Goal: Transaction & Acquisition: Purchase product/service

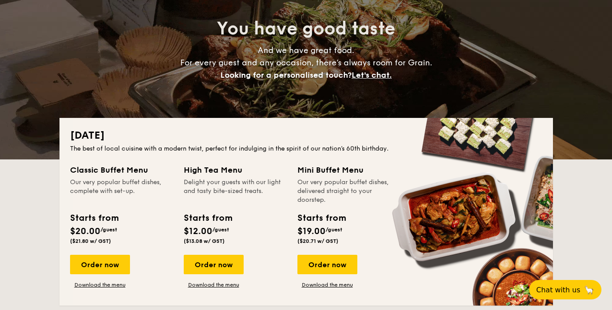
scroll to position [132, 0]
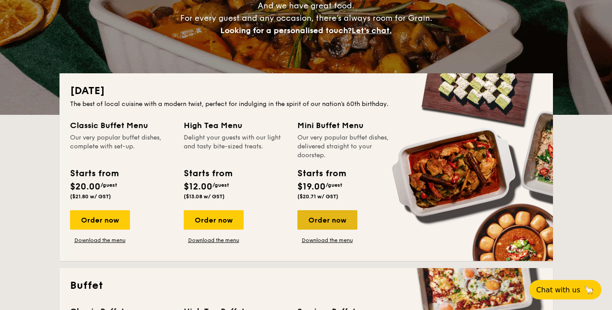
click at [310, 216] on div "Order now" at bounding box center [328, 219] width 60 height 19
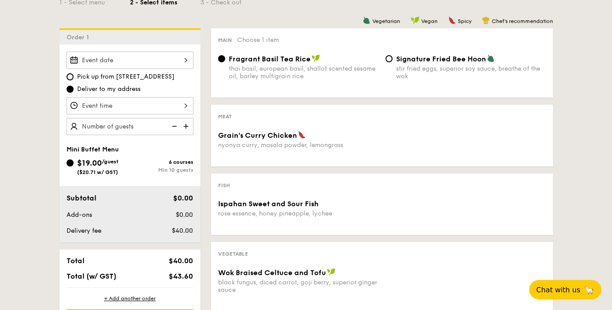
scroll to position [265, 0]
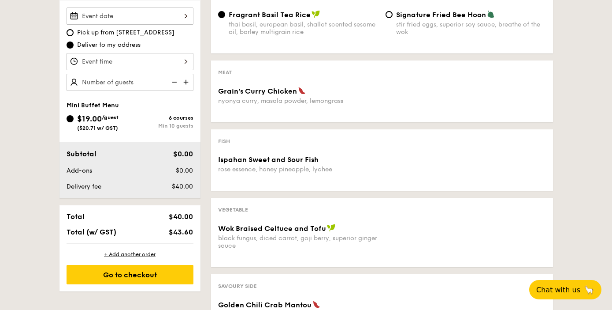
click at [186, 84] on img at bounding box center [186, 82] width 13 height 17
click at [175, 80] on img at bounding box center [173, 82] width 13 height 17
type input "10 guests"
click at [175, 80] on img at bounding box center [173, 82] width 13 height 17
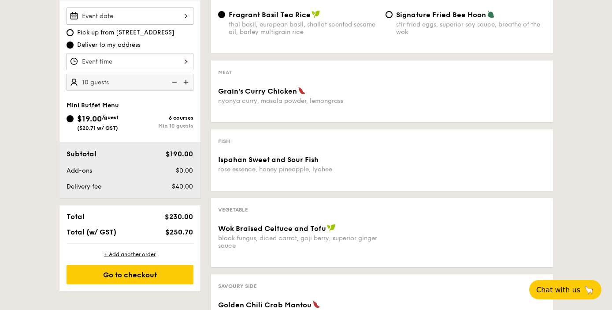
click at [175, 80] on img at bounding box center [173, 82] width 13 height 17
